Goal: Transaction & Acquisition: Book appointment/travel/reservation

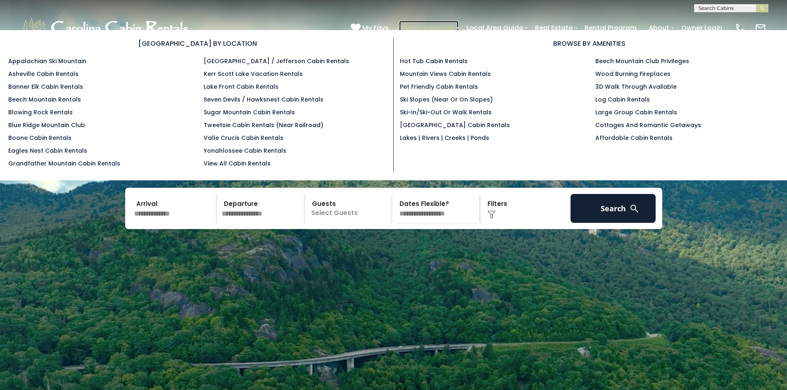
click at [441, 26] on link "Browse Rentals" at bounding box center [428, 28] width 59 height 14
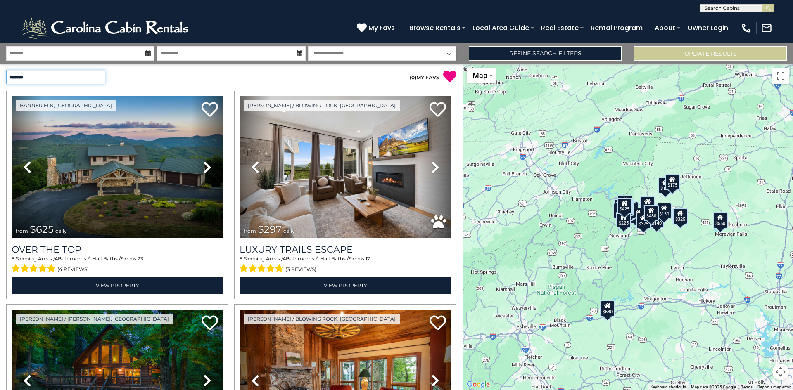
click at [96, 77] on select "**********" at bounding box center [55, 77] width 99 height 14
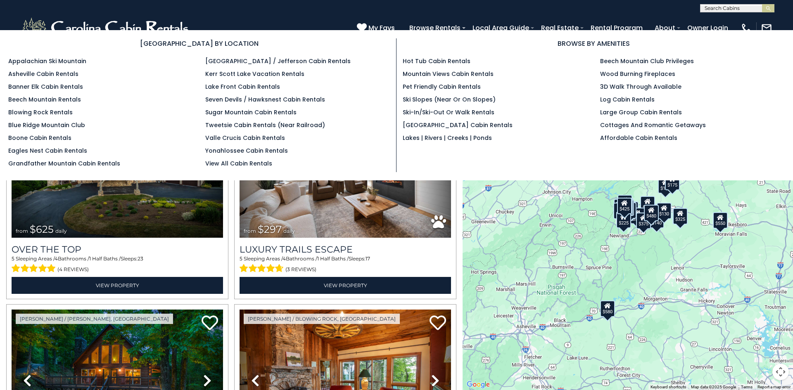
click at [179, 132] on ul "Appalachian Ski Mountain Asheville Cabin Rentals Banner Elk Cabin Rentals Beech…" at bounding box center [100, 112] width 185 height 111
click at [44, 137] on link "Boone Cabin Rentals" at bounding box center [39, 138] width 63 height 8
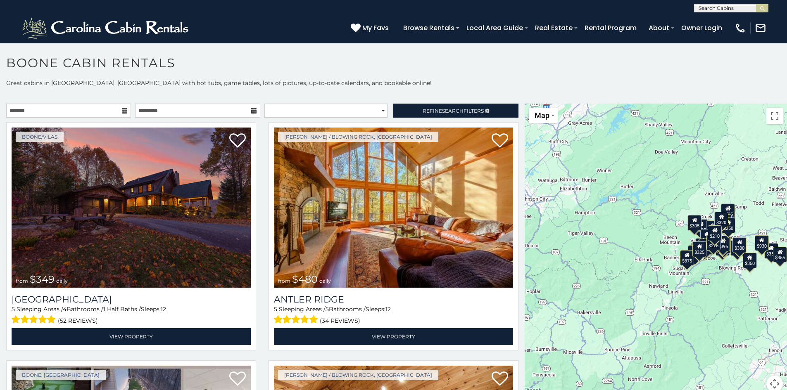
scroll to position [0, 0]
click at [707, 6] on input "text" at bounding box center [730, 9] width 72 height 8
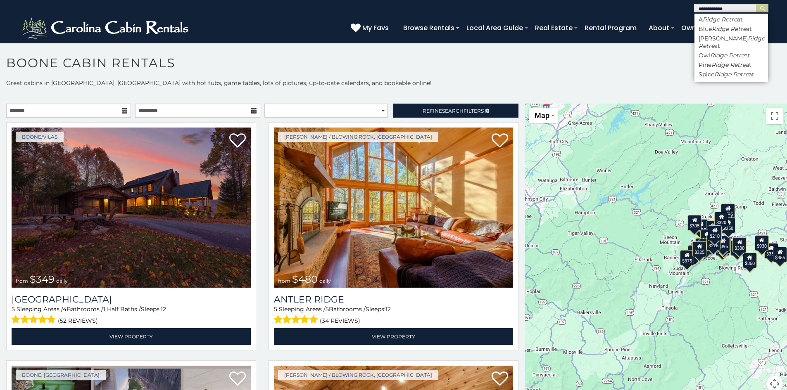
type input "**********"
click at [730, 18] on em "Ridge Retreat" at bounding box center [722, 19] width 40 height 7
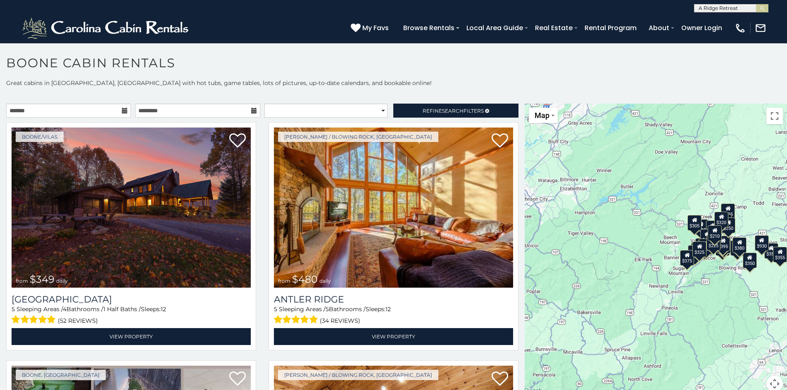
click at [756, 4] on button "submit" at bounding box center [762, 8] width 12 height 8
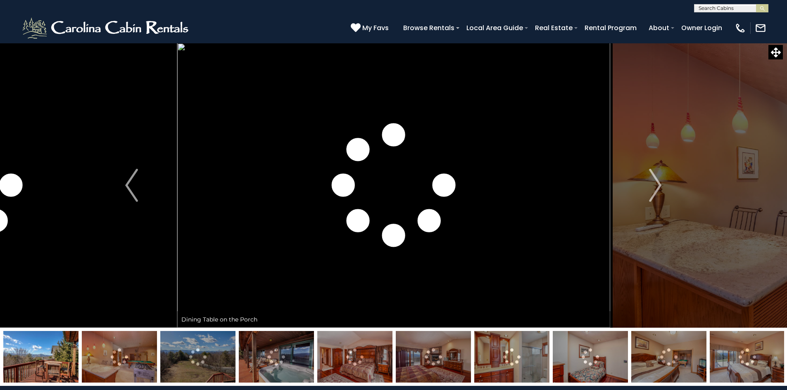
click at [677, 161] on button "Next" at bounding box center [654, 185] width 91 height 285
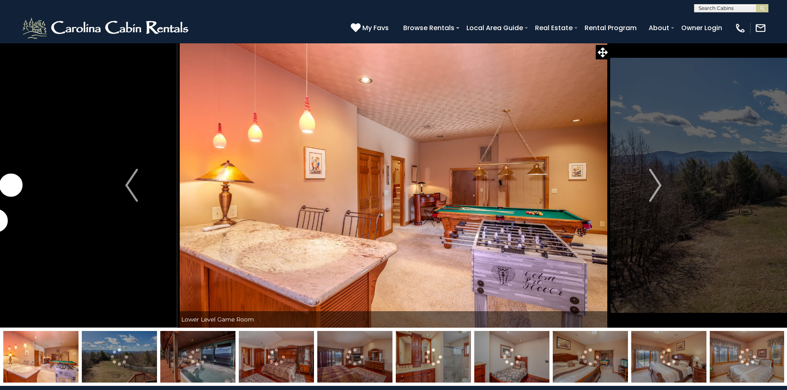
click at [677, 161] on button "Next" at bounding box center [654, 185] width 91 height 285
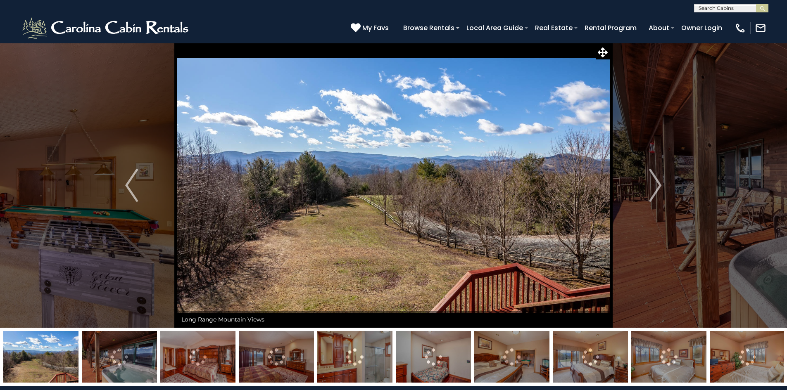
click at [677, 161] on button "Next" at bounding box center [654, 185] width 91 height 285
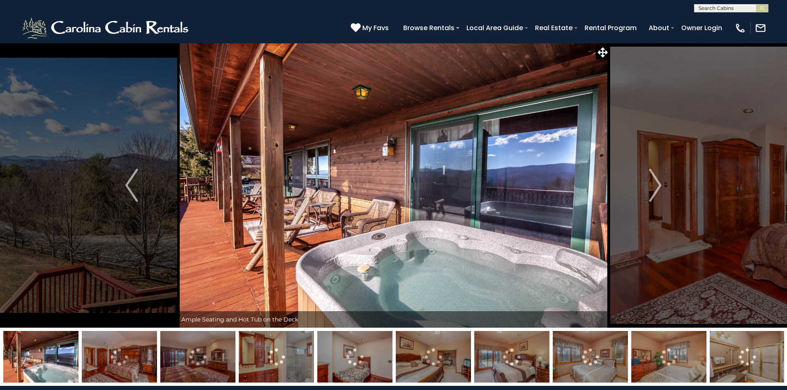
click at [677, 161] on button "Next" at bounding box center [654, 185] width 91 height 285
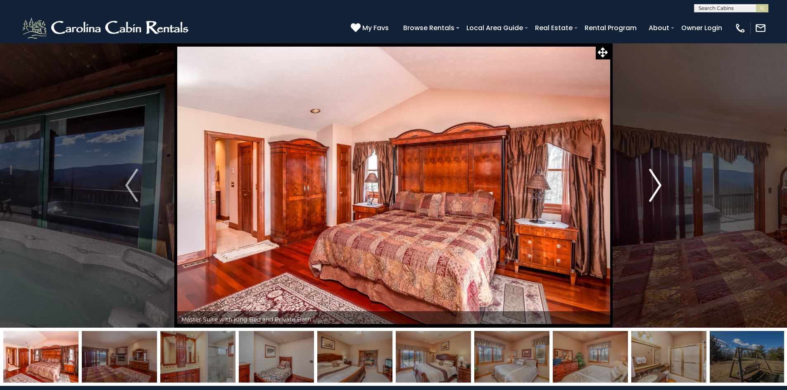
click at [664, 167] on button "Next" at bounding box center [654, 185] width 91 height 285
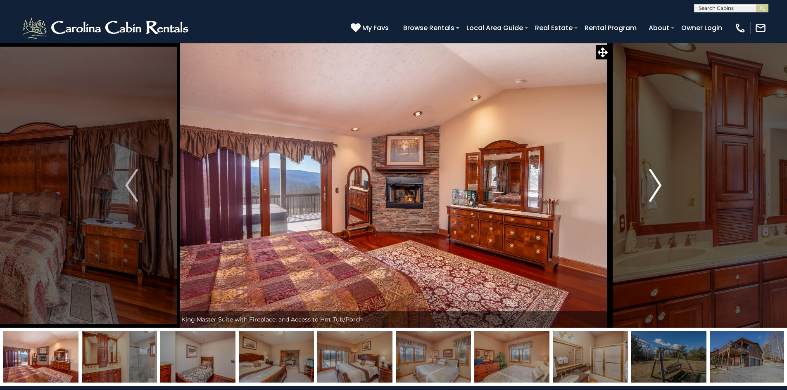
click at [664, 167] on button "Next" at bounding box center [654, 185] width 91 height 285
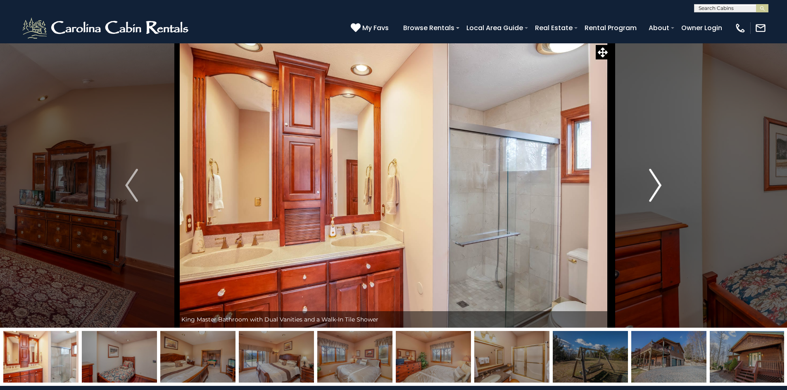
click at [664, 167] on button "Next" at bounding box center [654, 185] width 91 height 285
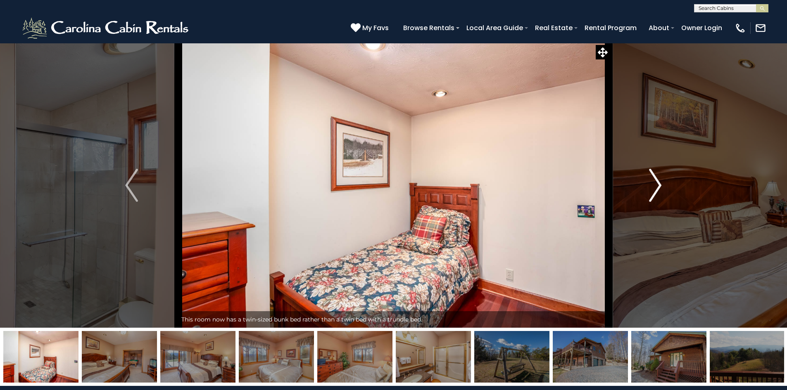
click at [664, 167] on button "Next" at bounding box center [654, 185] width 91 height 285
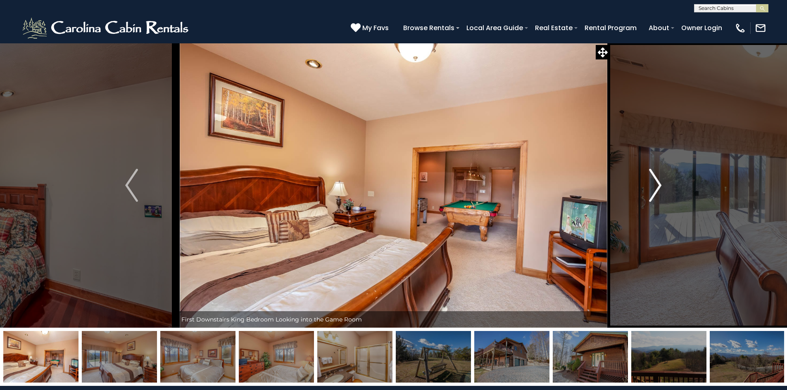
click at [664, 167] on button "Next" at bounding box center [654, 185] width 91 height 285
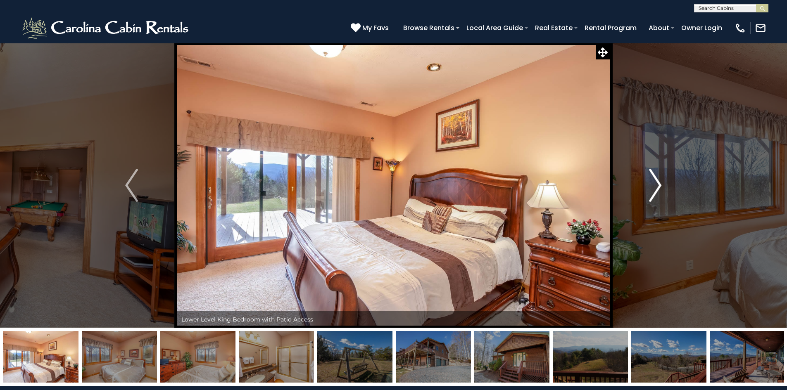
click at [664, 167] on button "Next" at bounding box center [654, 185] width 91 height 285
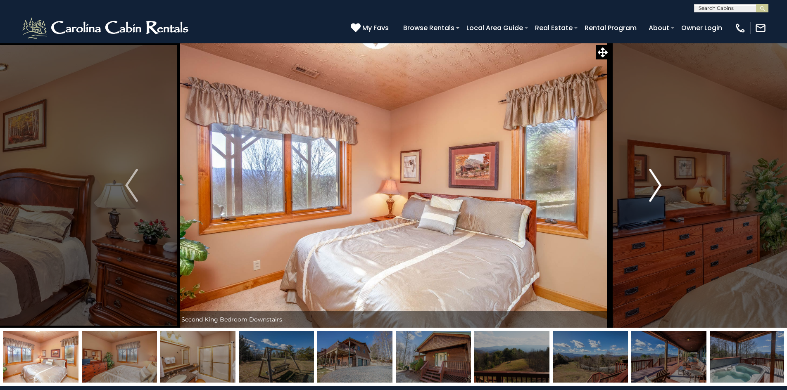
click at [664, 167] on button "Next" at bounding box center [654, 185] width 91 height 285
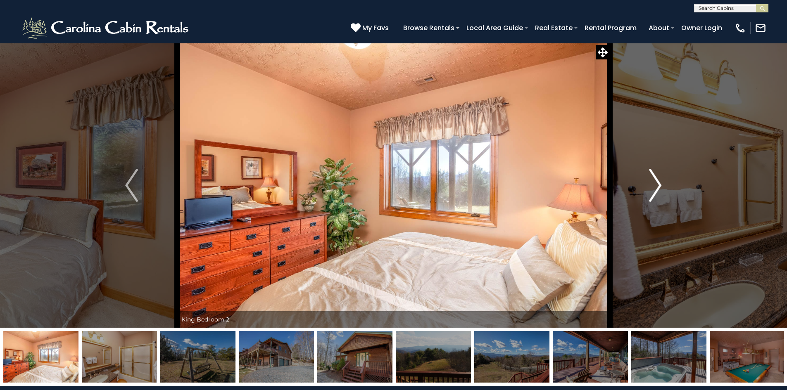
click at [664, 167] on button "Next" at bounding box center [654, 185] width 91 height 285
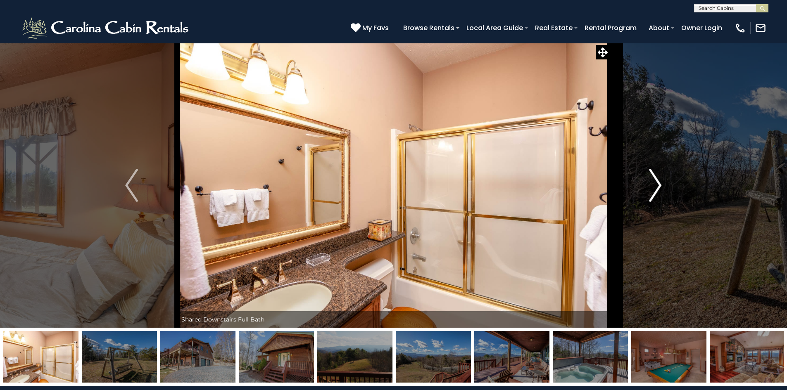
click at [664, 167] on button "Next" at bounding box center [654, 185] width 91 height 285
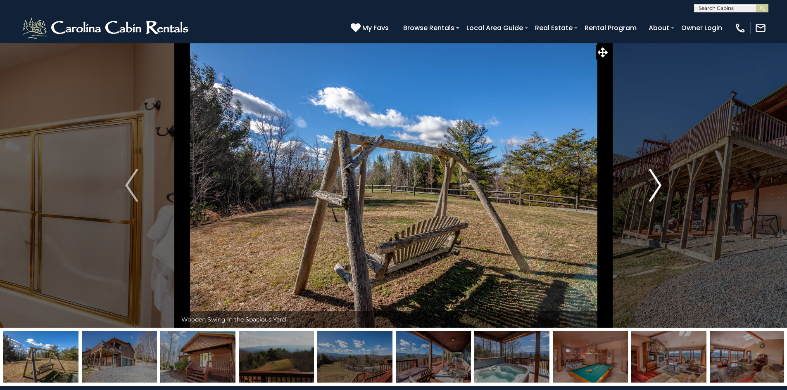
click at [664, 167] on button "Next" at bounding box center [654, 185] width 91 height 285
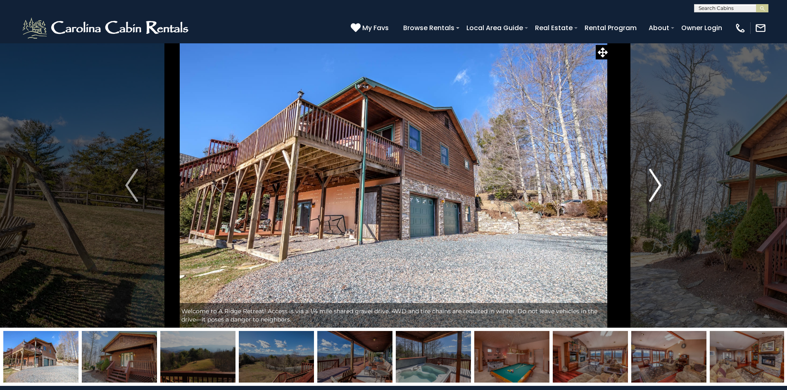
click at [664, 167] on button "Next" at bounding box center [654, 185] width 91 height 285
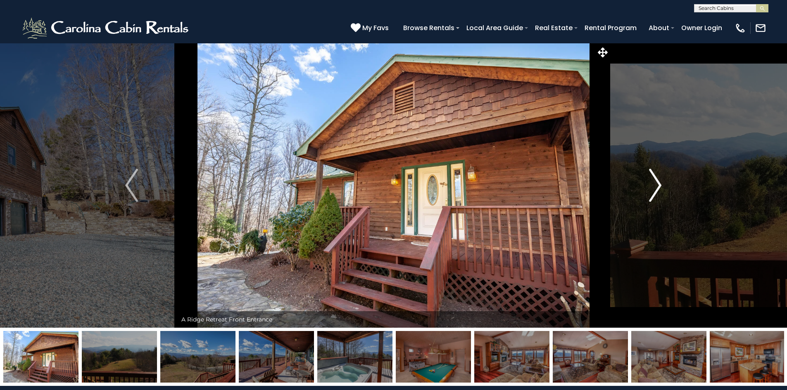
click at [664, 167] on button "Next" at bounding box center [654, 185] width 91 height 285
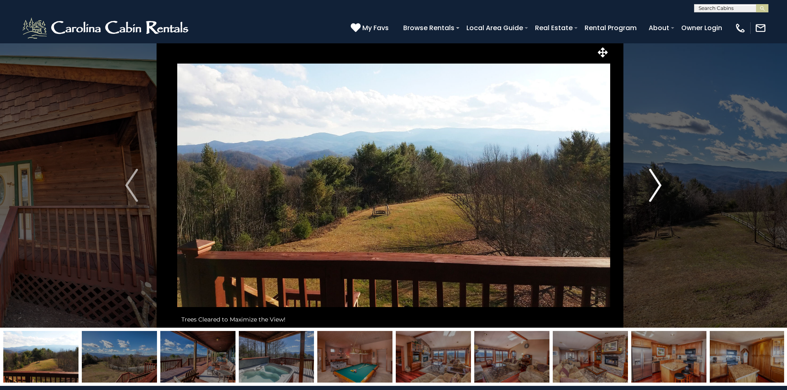
click at [664, 167] on button "Next" at bounding box center [654, 185] width 91 height 285
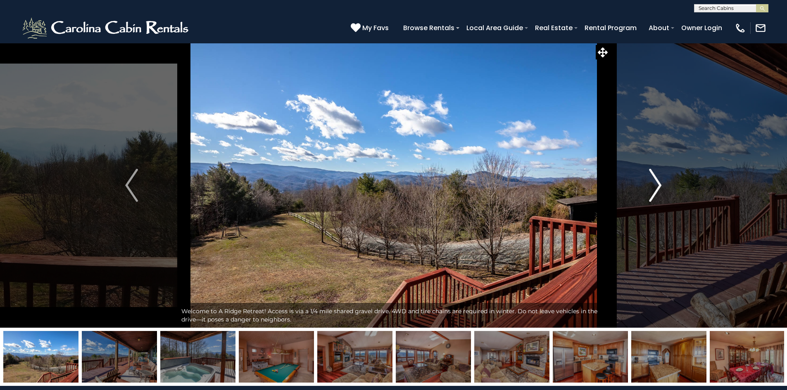
click at [664, 167] on button "Next" at bounding box center [654, 185] width 91 height 285
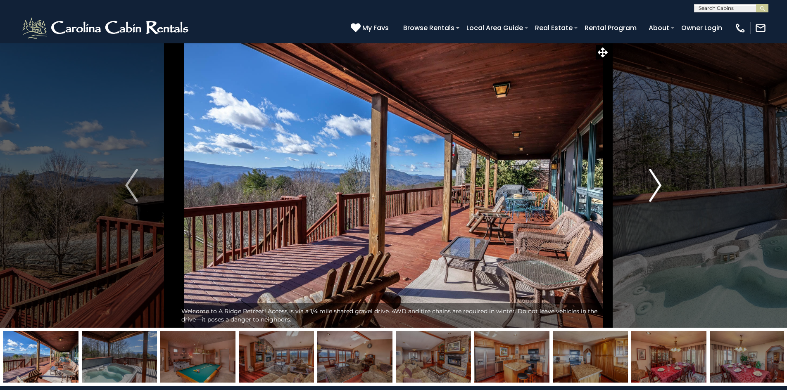
click at [664, 167] on button "Next" at bounding box center [654, 185] width 91 height 285
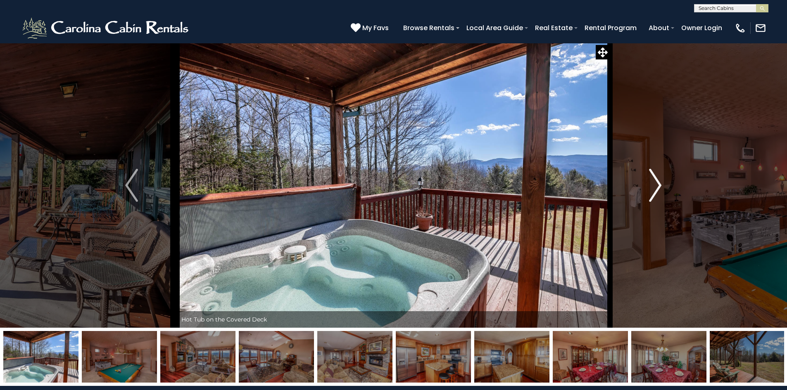
click at [664, 167] on button "Next" at bounding box center [654, 185] width 91 height 285
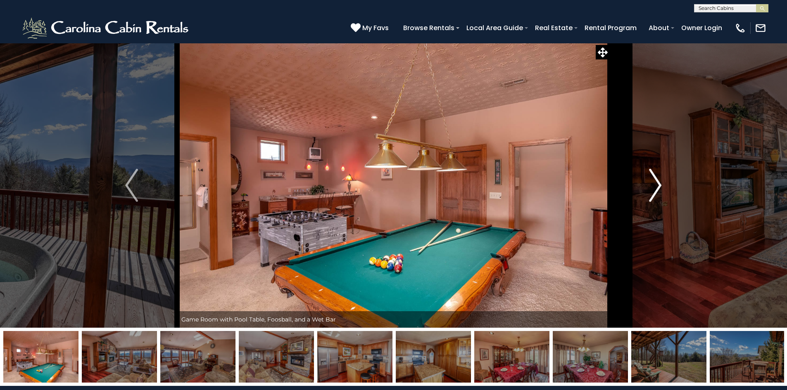
click at [662, 170] on button "Next" at bounding box center [654, 185] width 91 height 285
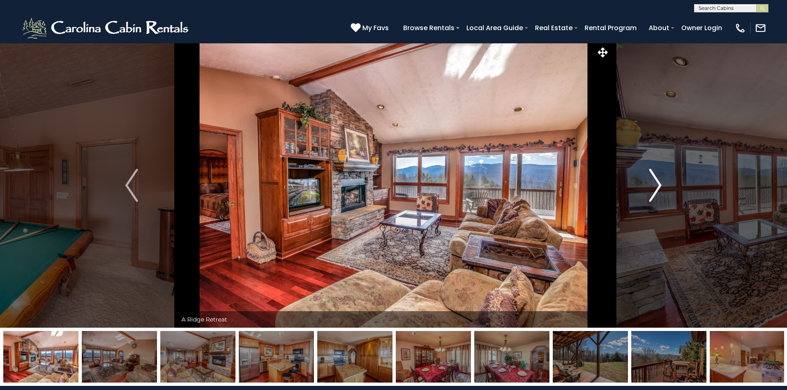
click at [662, 170] on button "Next" at bounding box center [654, 185] width 91 height 285
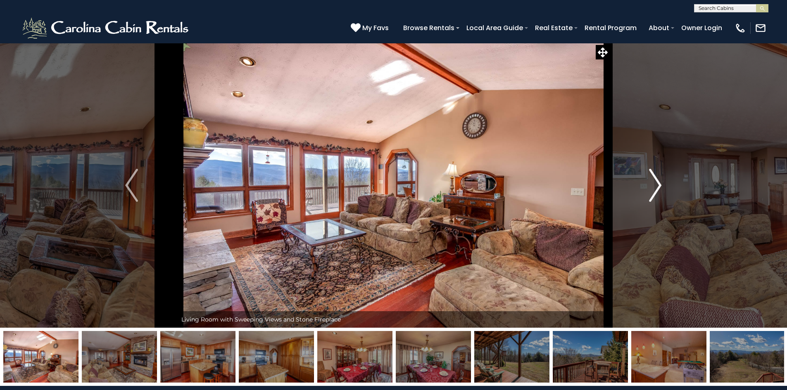
click at [662, 170] on button "Next" at bounding box center [654, 185] width 91 height 285
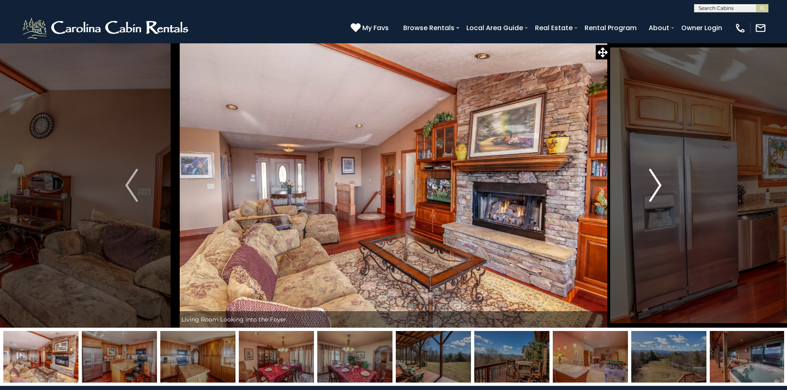
click at [662, 170] on button "Next" at bounding box center [654, 185] width 91 height 285
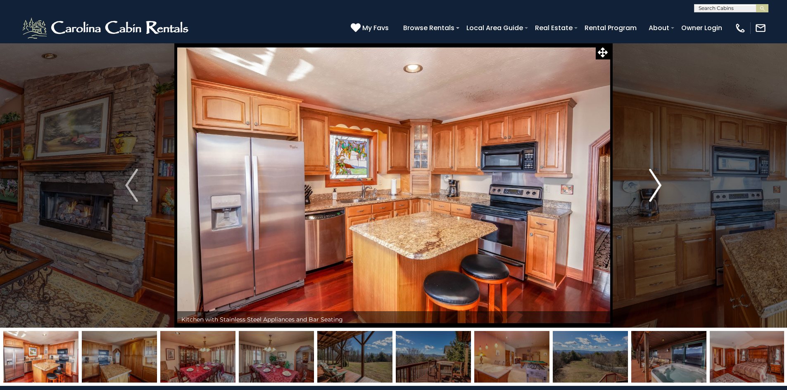
click at [662, 170] on button "Next" at bounding box center [654, 185] width 91 height 285
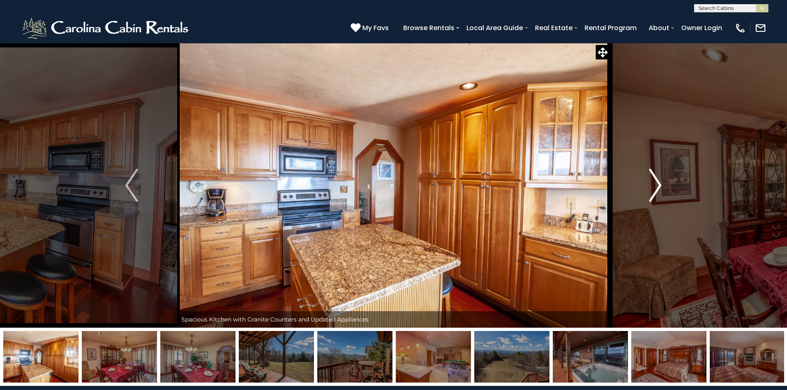
click at [662, 170] on button "Next" at bounding box center [654, 185] width 91 height 285
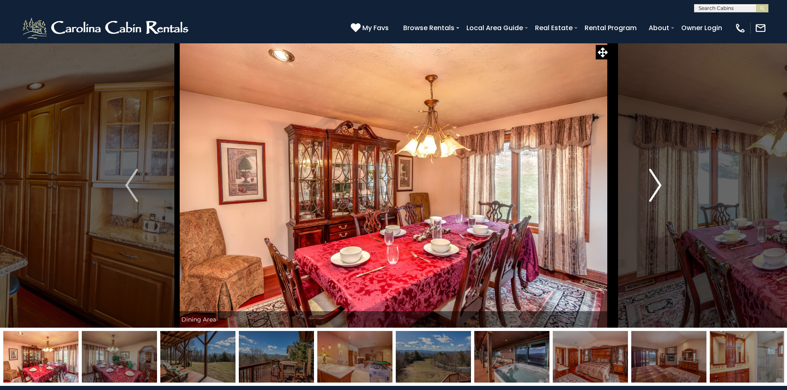
click at [662, 170] on button "Next" at bounding box center [654, 185] width 91 height 285
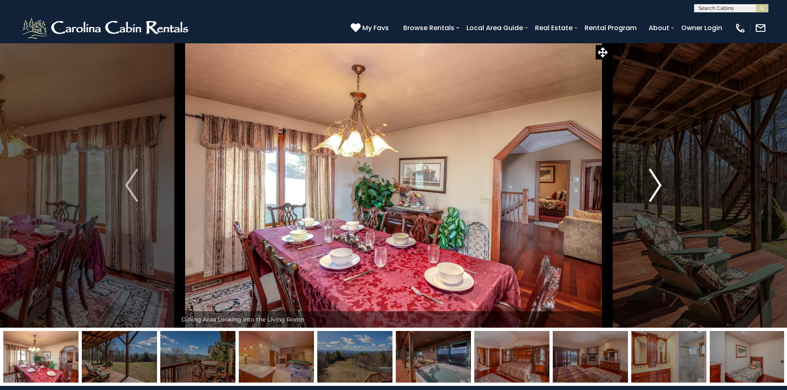
click at [662, 170] on button "Next" at bounding box center [654, 185] width 91 height 285
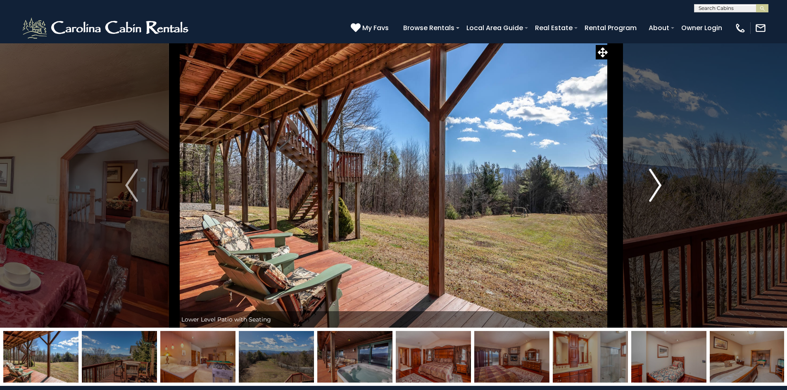
click at [662, 170] on button "Next" at bounding box center [654, 185] width 91 height 285
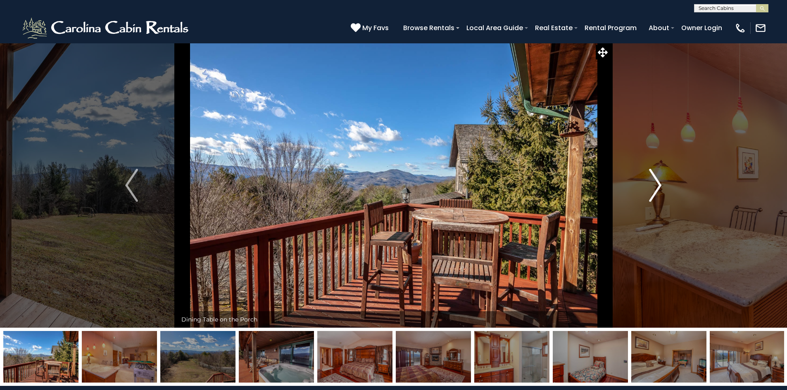
click at [662, 170] on button "Next" at bounding box center [654, 185] width 91 height 285
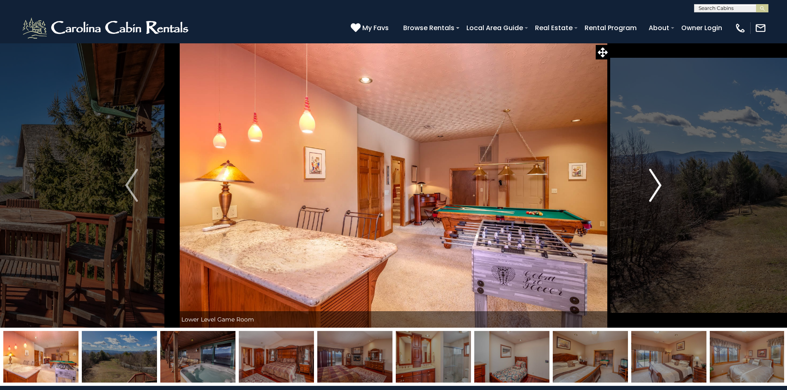
click at [662, 170] on button "Next" at bounding box center [654, 185] width 91 height 285
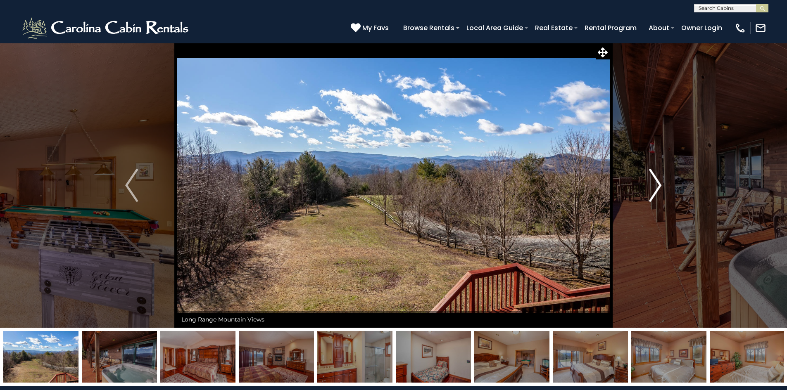
click at [662, 170] on button "Next" at bounding box center [654, 185] width 91 height 285
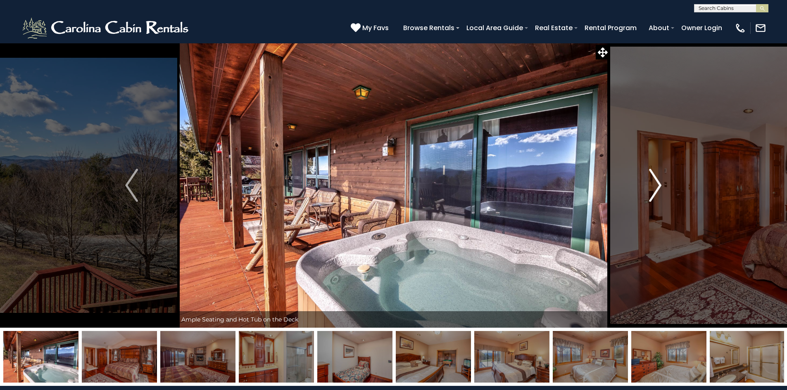
click at [662, 170] on button "Next" at bounding box center [654, 185] width 91 height 285
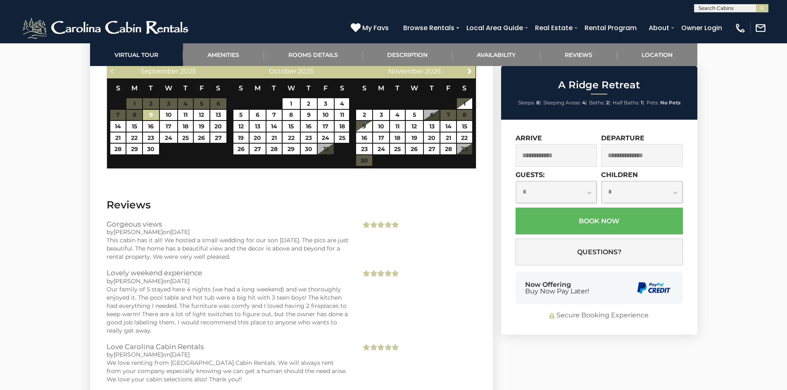
scroll to position [2046, 0]
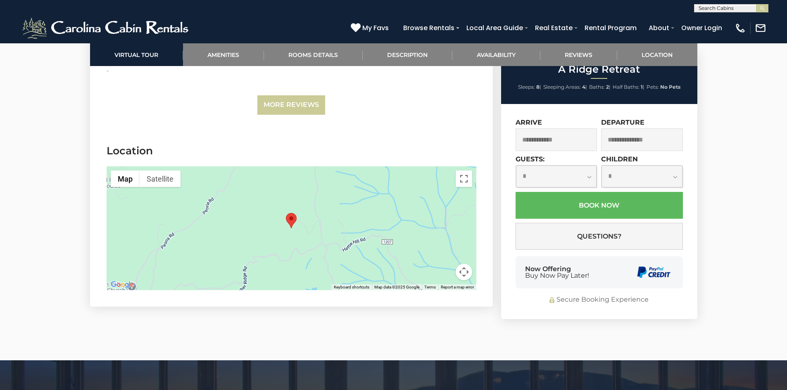
click at [286, 213] on area "A Ridge Retreat" at bounding box center [286, 213] width 0 height 0
click at [465, 272] on button "Map camera controls" at bounding box center [463, 272] width 17 height 17
click at [444, 231] on button "Zoom in" at bounding box center [443, 231] width 17 height 17
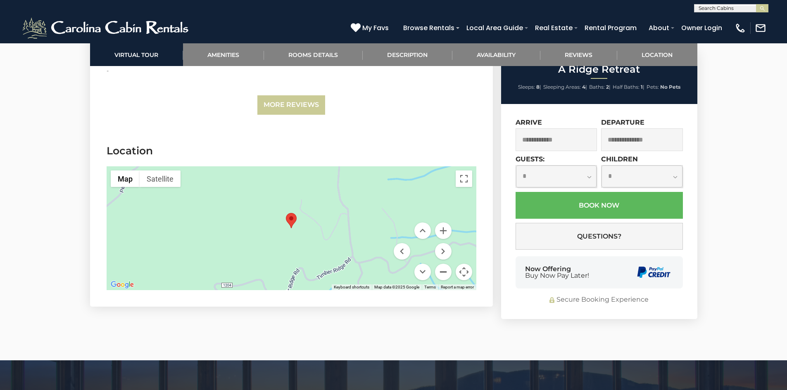
click at [441, 268] on button "Zoom out" at bounding box center [443, 272] width 17 height 17
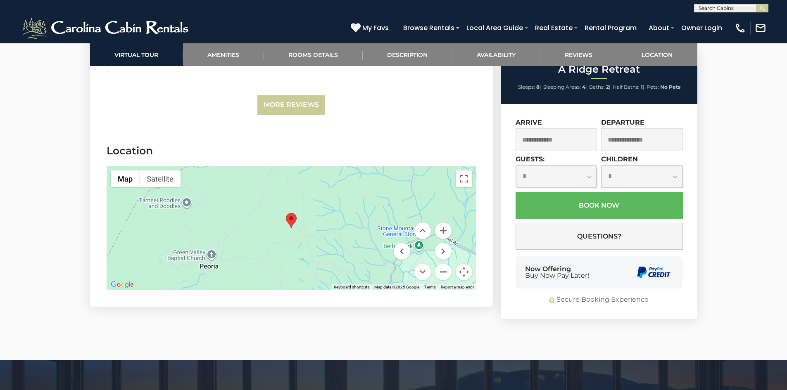
click at [441, 268] on button "Zoom out" at bounding box center [443, 272] width 17 height 17
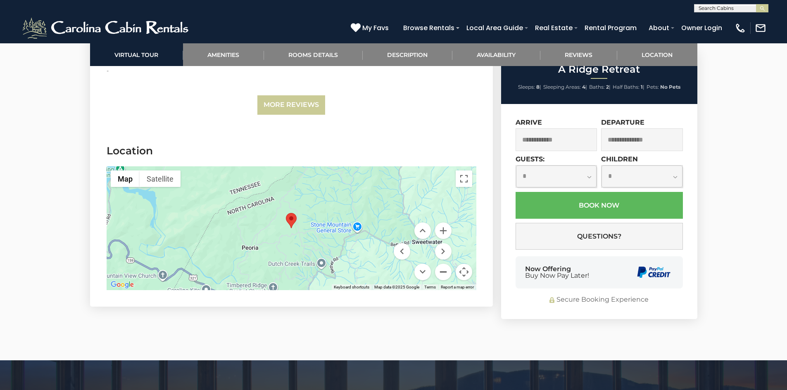
click at [441, 268] on button "Zoom out" at bounding box center [443, 272] width 17 height 17
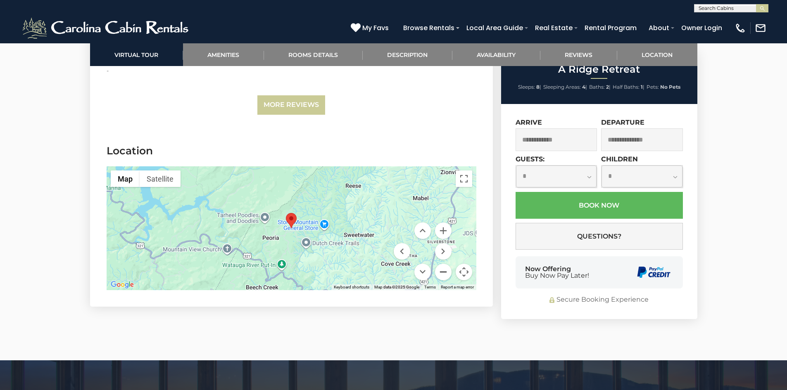
click at [441, 268] on button "Zoom out" at bounding box center [443, 272] width 17 height 17
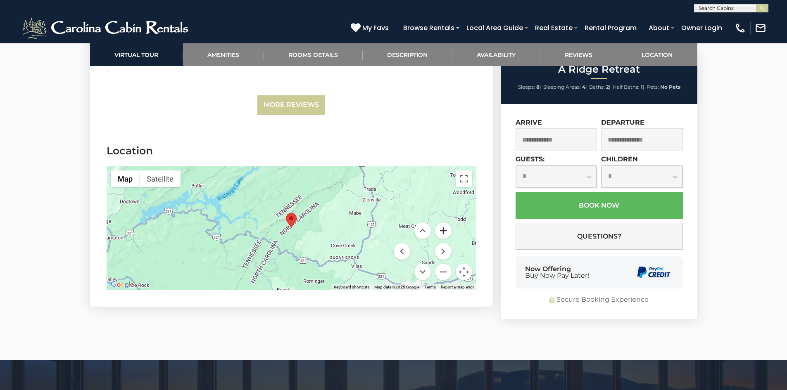
click at [441, 230] on button "Zoom in" at bounding box center [443, 231] width 17 height 17
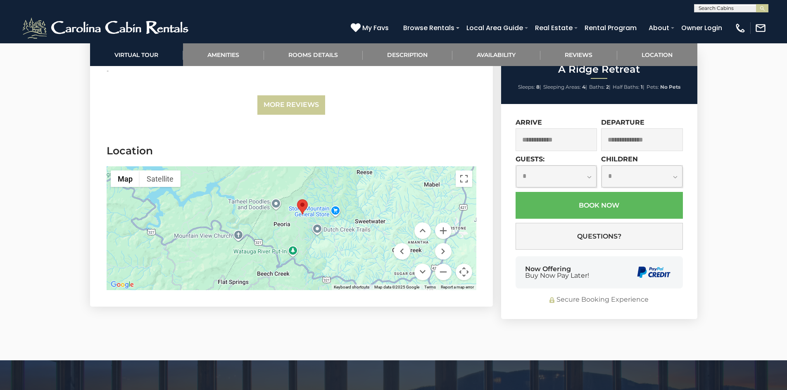
drag, startPoint x: 327, startPoint y: 212, endPoint x: 358, endPoint y: 200, distance: 32.8
click at [339, 200] on div at bounding box center [292, 228] width 370 height 124
click at [460, 180] on button "Toggle fullscreen view" at bounding box center [463, 179] width 17 height 17
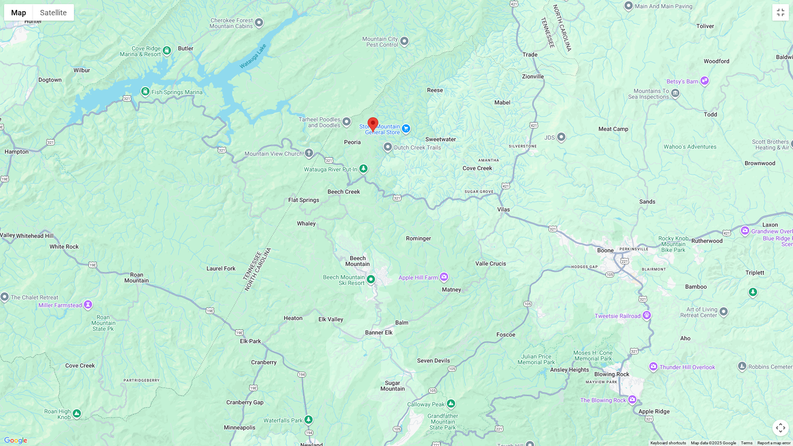
drag, startPoint x: 411, startPoint y: 209, endPoint x: 380, endPoint y: 135, distance: 80.1
click at [380, 135] on div at bounding box center [396, 223] width 793 height 446
click at [779, 15] on button "Toggle fullscreen view" at bounding box center [780, 12] width 17 height 17
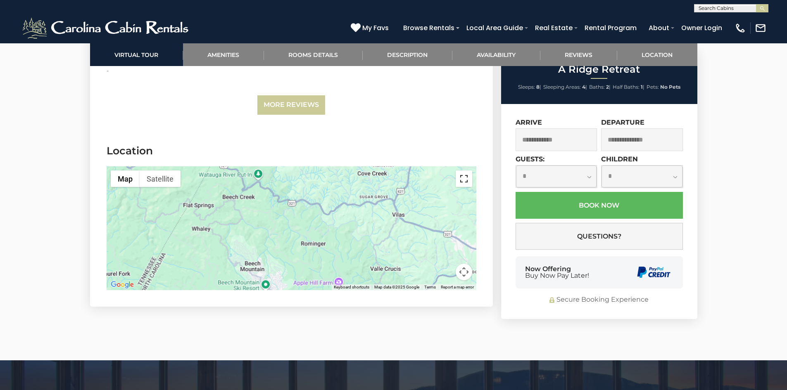
click at [464, 180] on button "Toggle fullscreen view" at bounding box center [463, 179] width 17 height 17
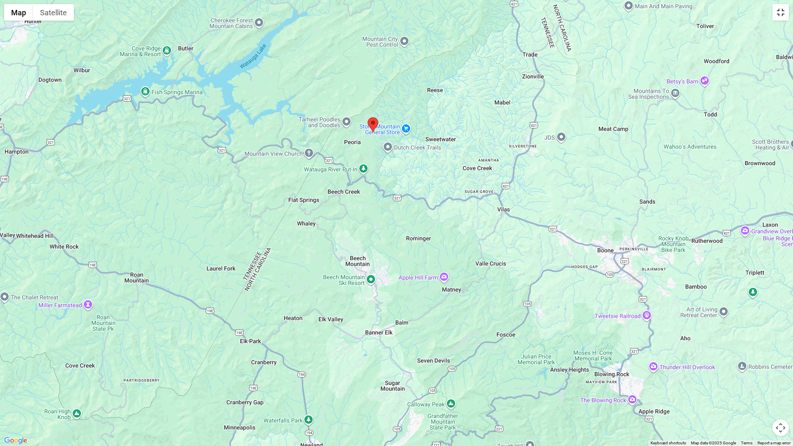
click at [780, 10] on button "Toggle fullscreen view" at bounding box center [780, 12] width 17 height 17
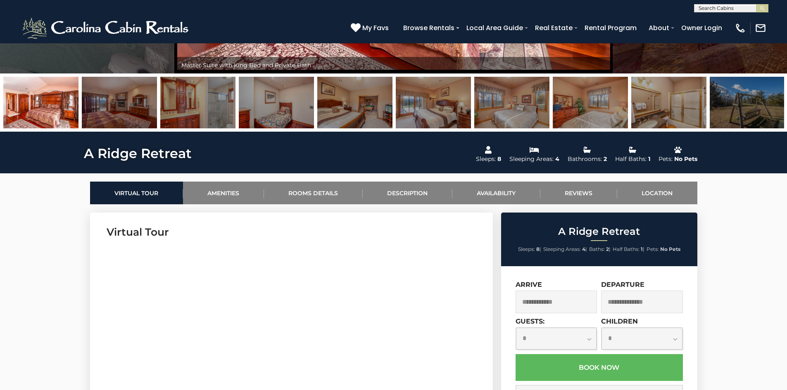
scroll to position [238, 0]
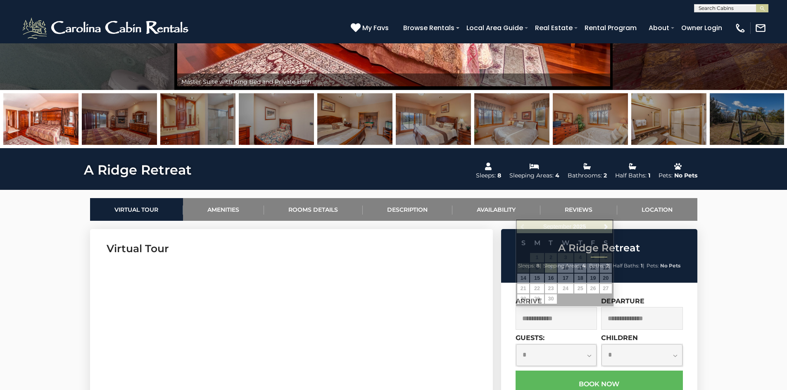
click at [566, 309] on input "text" at bounding box center [556, 318] width 82 height 23
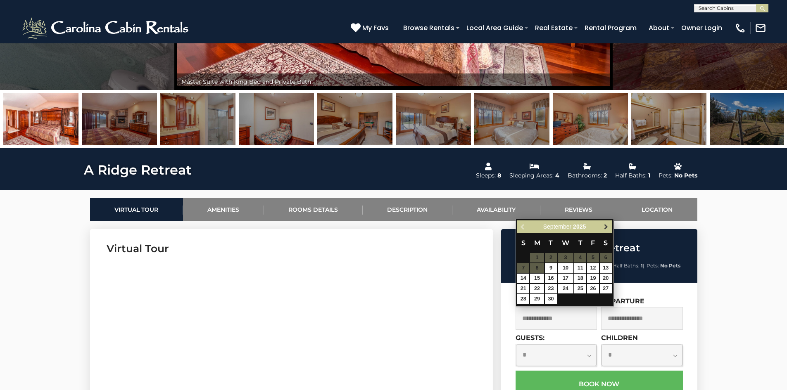
click at [607, 225] on span "Next" at bounding box center [605, 227] width 7 height 7
click at [581, 267] on link "9" at bounding box center [580, 267] width 12 height 9
type input "**********"
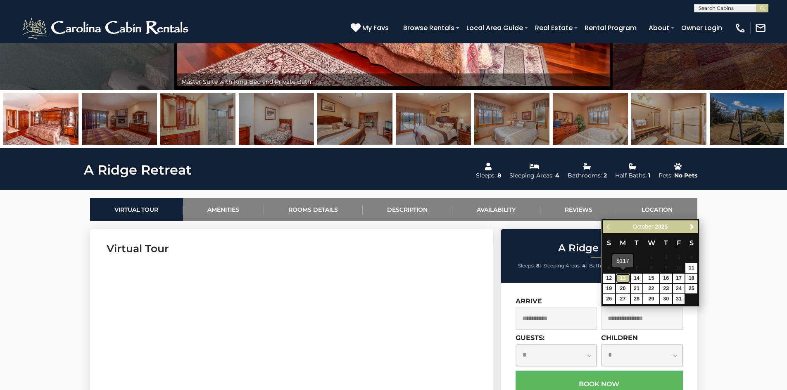
click at [624, 275] on link "13" at bounding box center [623, 278] width 14 height 9
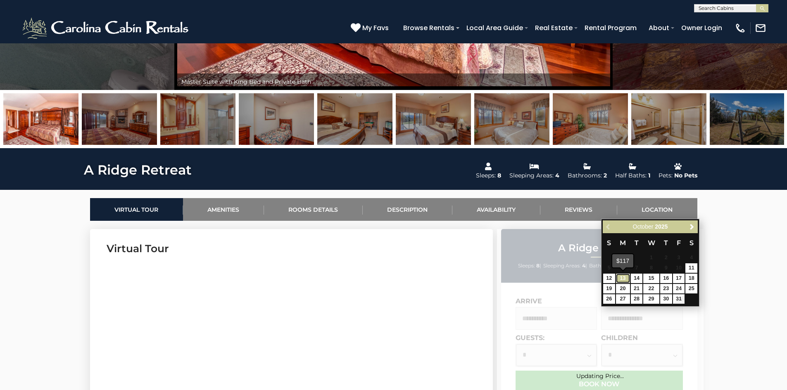
type input "**********"
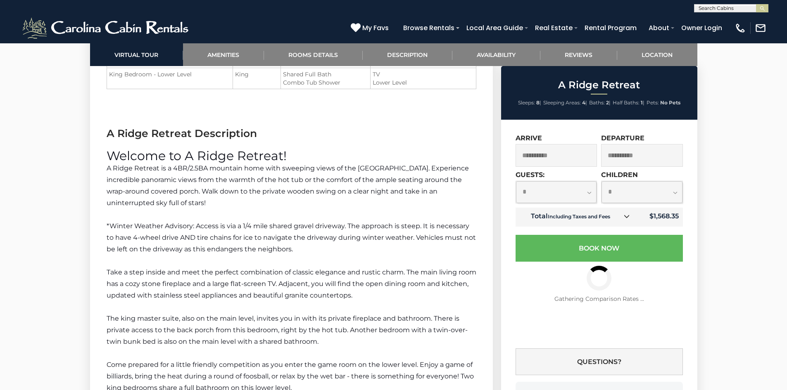
scroll to position [1431, 0]
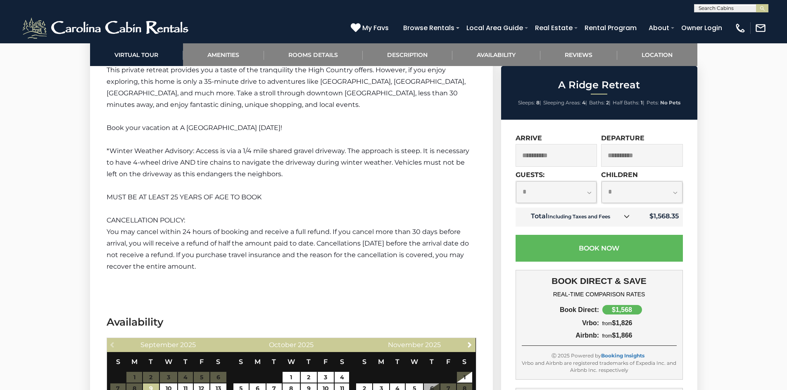
click at [590, 193] on select "**********" at bounding box center [556, 192] width 81 height 22
select select "*"
click at [516, 181] on select "**********" at bounding box center [556, 192] width 81 height 22
